Goal: Task Accomplishment & Management: Manage account settings

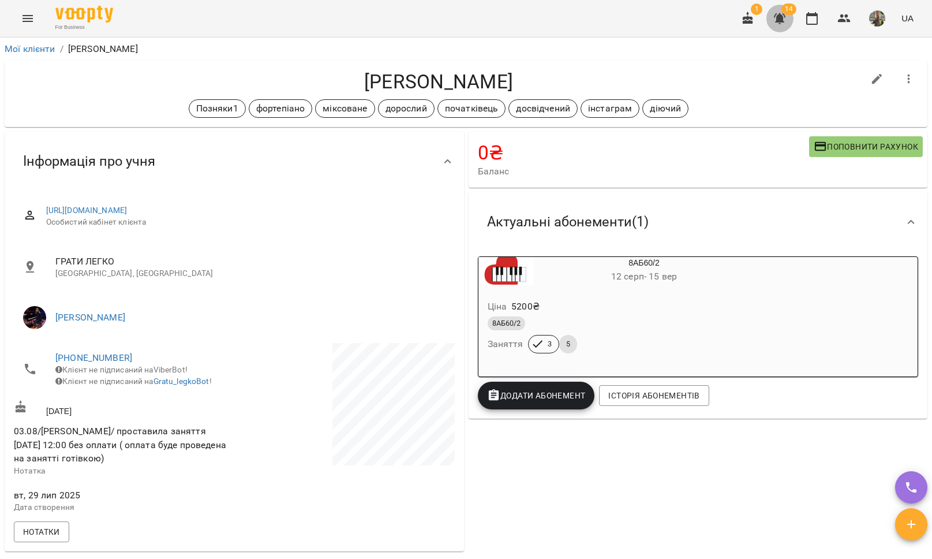
click at [778, 11] on button "button" at bounding box center [780, 19] width 28 height 28
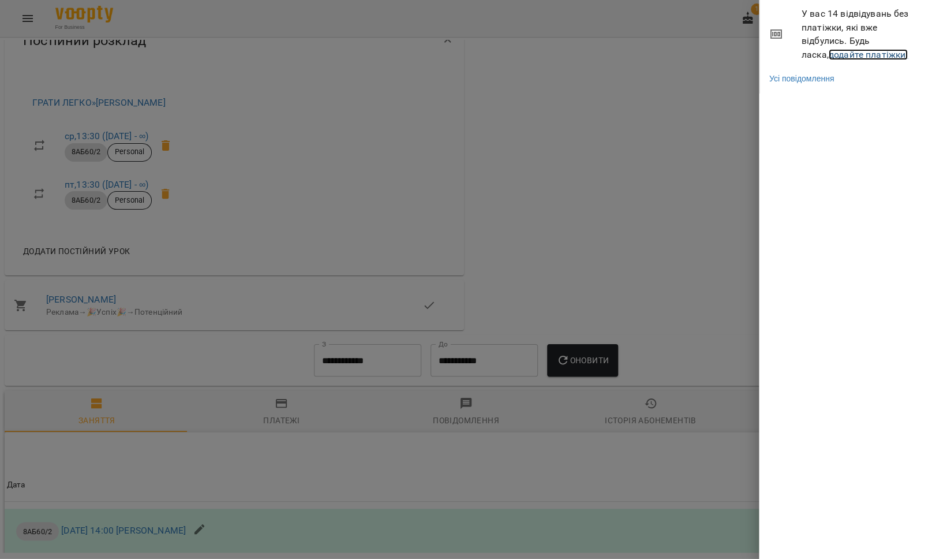
click at [829, 57] on link "додайте платіжки!" at bounding box center [869, 54] width 80 height 11
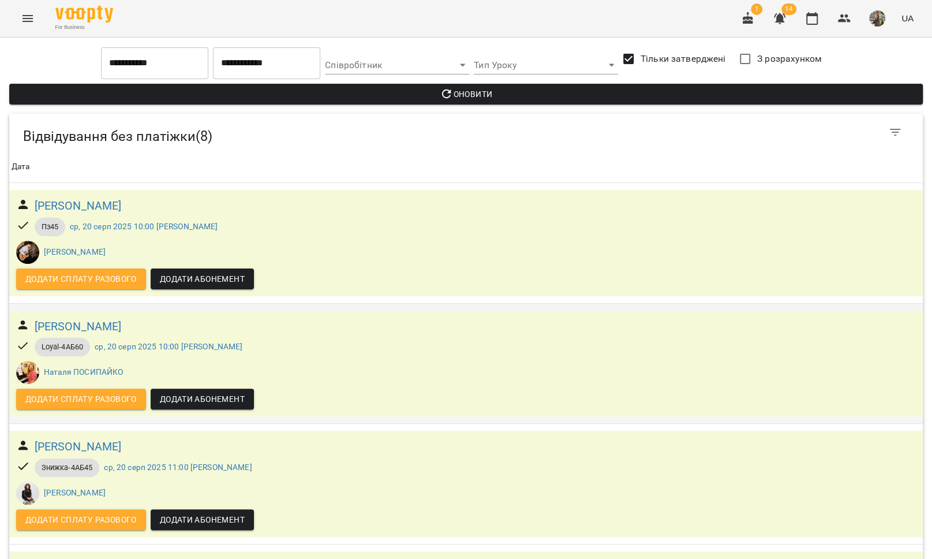
scroll to position [595, 0]
click at [104, 200] on h6 "[PERSON_NAME]" at bounding box center [78, 206] width 87 height 18
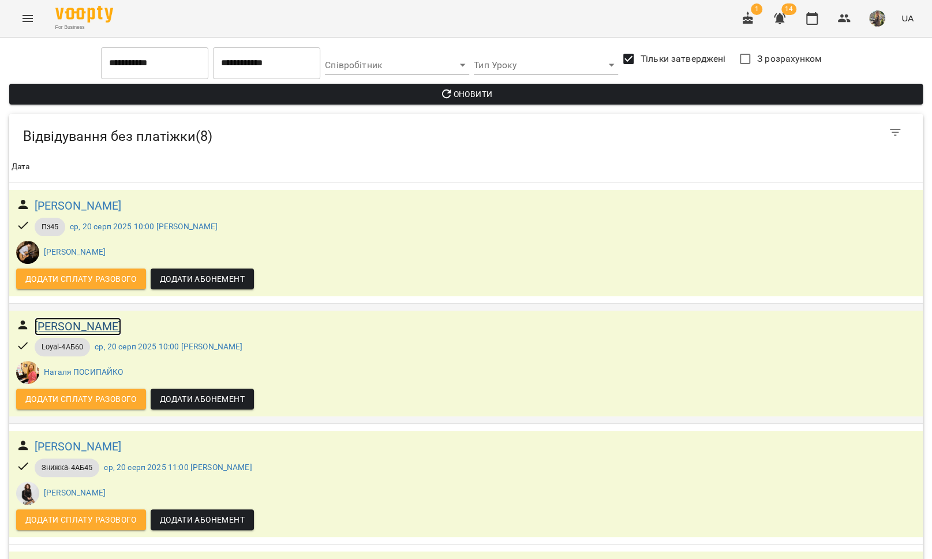
click at [115, 330] on h6 "[PERSON_NAME]" at bounding box center [78, 326] width 87 height 18
click at [65, 438] on h6 "[PERSON_NAME]" at bounding box center [78, 447] width 87 height 18
